Goal: Task Accomplishment & Management: Use online tool/utility

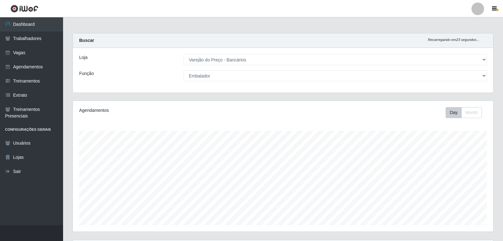
select select "157"
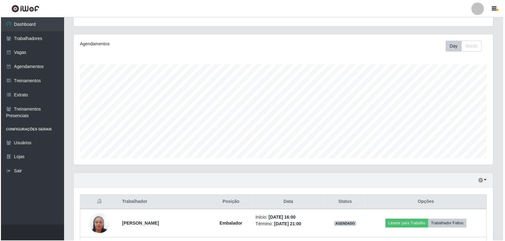
scroll to position [131, 418]
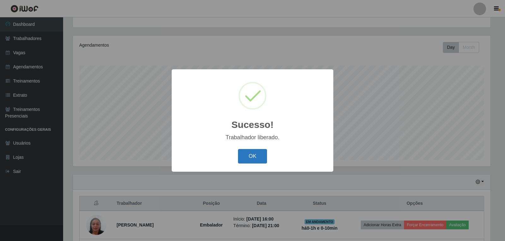
click at [260, 155] on button "OK" at bounding box center [252, 156] width 29 height 15
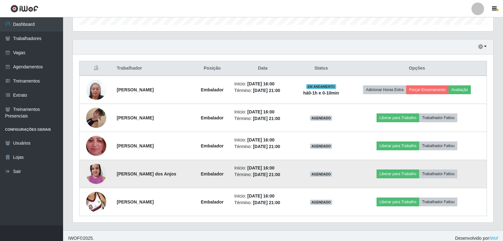
scroll to position [206, 0]
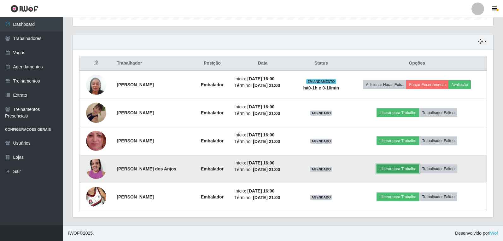
click at [397, 167] on button "Liberar para Trabalho" at bounding box center [398, 169] width 43 height 9
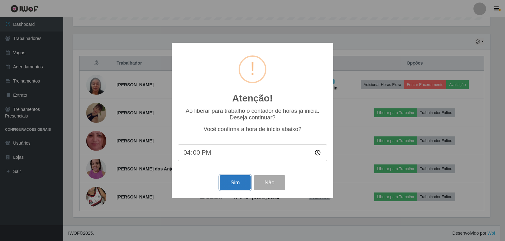
click at [241, 187] on button "Sim" at bounding box center [235, 183] width 31 height 15
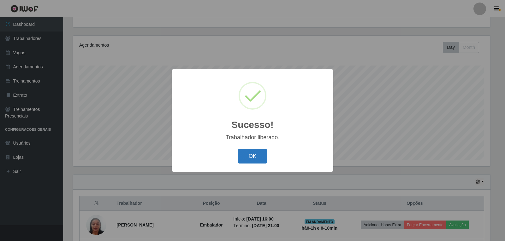
click at [253, 161] on button "OK" at bounding box center [252, 156] width 29 height 15
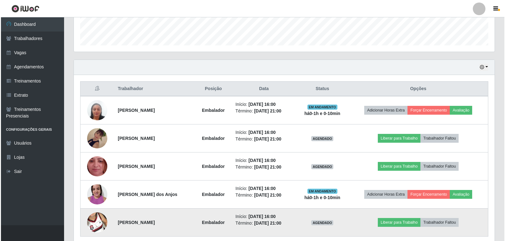
scroll to position [192, 0]
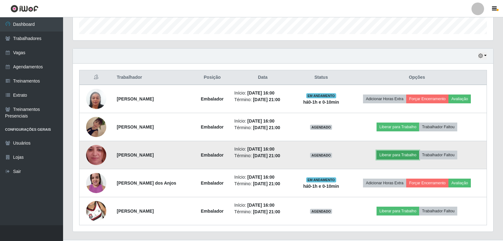
click at [403, 157] on button "Liberar para Trabalho" at bounding box center [398, 155] width 43 height 9
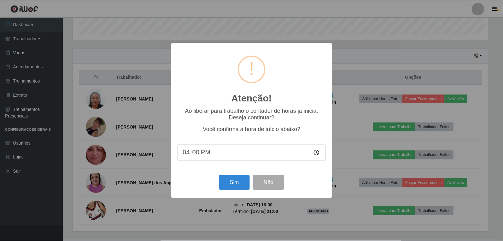
scroll to position [131, 418]
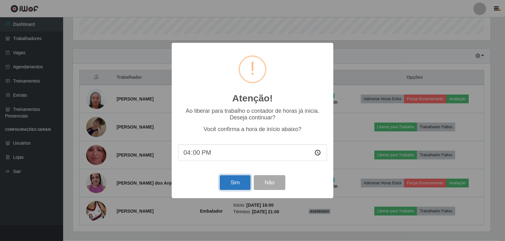
click at [237, 186] on button "Sim" at bounding box center [235, 183] width 31 height 15
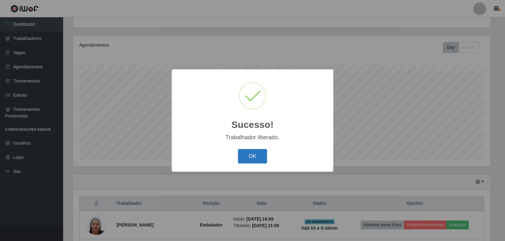
click at [259, 162] on button "OK" at bounding box center [252, 156] width 29 height 15
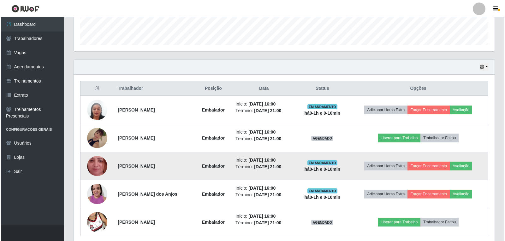
scroll to position [192, 0]
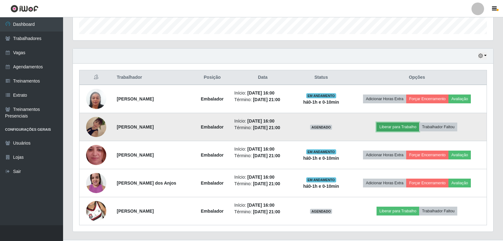
click at [388, 129] on button "Liberar para Trabalho" at bounding box center [398, 127] width 43 height 9
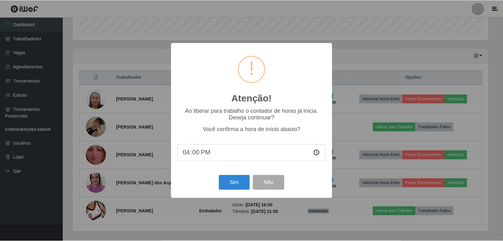
scroll to position [0, 0]
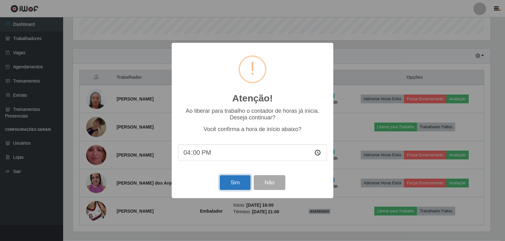
click at [232, 183] on button "Sim" at bounding box center [235, 183] width 31 height 15
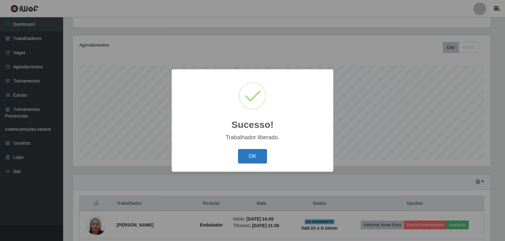
click at [260, 162] on button "OK" at bounding box center [252, 156] width 29 height 15
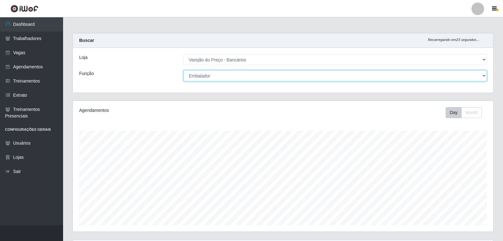
click at [218, 76] on select "[Selecione...] Auxiliar de Estacionamento Auxiliar de Estacionamento + Auxiliar…" at bounding box center [336, 75] width 304 height 11
click at [184, 70] on select "[Selecione...] Auxiliar de Estacionamento Auxiliar de Estacionamento + Auxiliar…" at bounding box center [336, 75] width 304 height 11
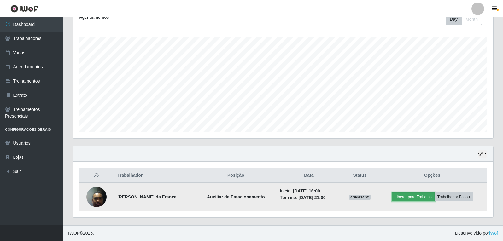
click at [414, 198] on button "Liberar para Trabalho" at bounding box center [413, 197] width 43 height 9
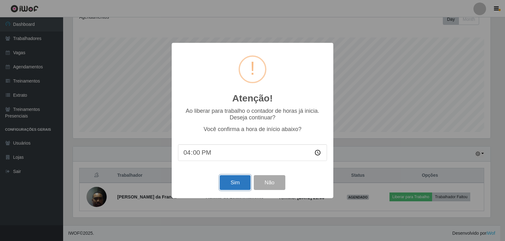
click at [239, 185] on button "Sim" at bounding box center [235, 183] width 31 height 15
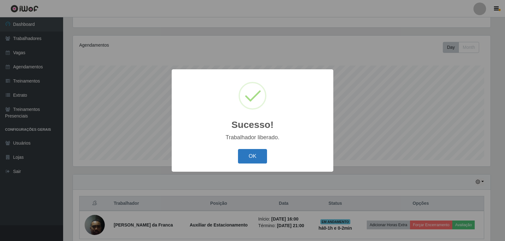
click at [257, 151] on button "OK" at bounding box center [252, 156] width 29 height 15
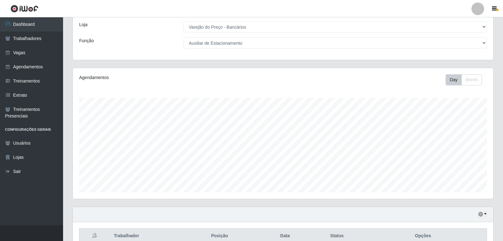
scroll to position [2, 0]
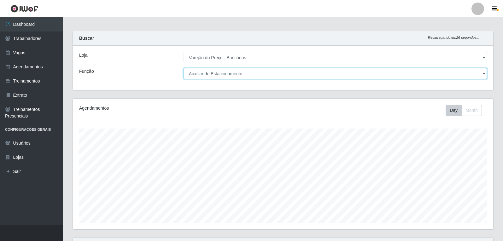
click at [252, 78] on select "[Selecione...] Auxiliar de Estacionamento Auxiliar de Estacionamento + Auxiliar…" at bounding box center [336, 73] width 304 height 11
select select "1"
click at [184, 68] on select "[Selecione...] Auxiliar de Estacionamento Auxiliar de Estacionamento + Auxiliar…" at bounding box center [336, 73] width 304 height 11
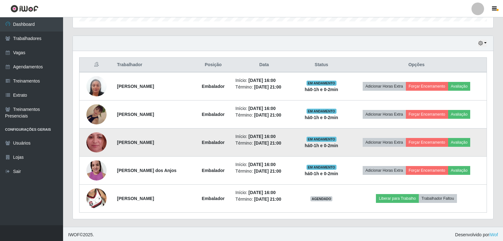
scroll to position [206, 0]
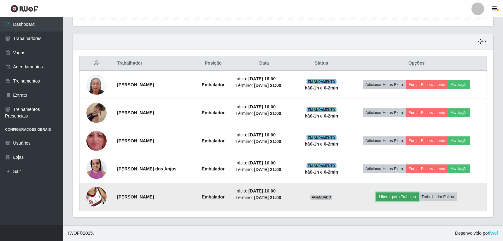
click at [387, 197] on button "Liberar para Trabalho" at bounding box center [397, 197] width 43 height 9
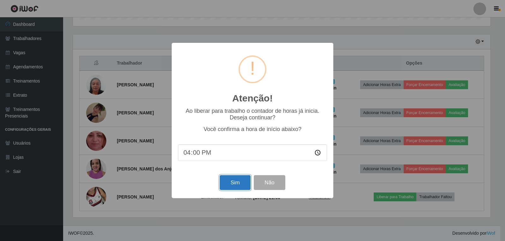
click at [233, 188] on button "Sim" at bounding box center [235, 183] width 31 height 15
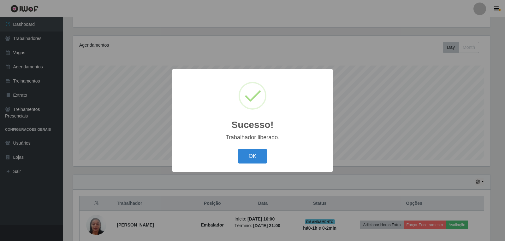
click at [249, 165] on div "OK Cancel" at bounding box center [252, 156] width 149 height 18
click at [251, 161] on button "OK" at bounding box center [252, 156] width 29 height 15
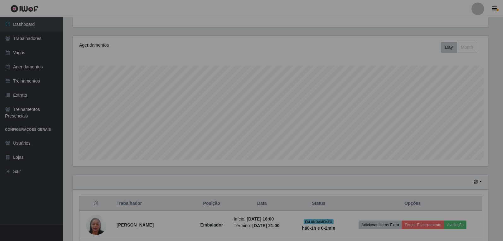
scroll to position [131, 421]
